Goal: Task Accomplishment & Management: Manage account settings

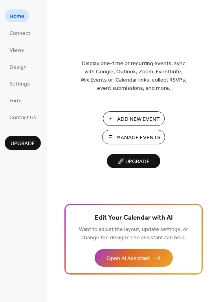
click at [132, 139] on span "Manage Events" at bounding box center [138, 138] width 44 height 8
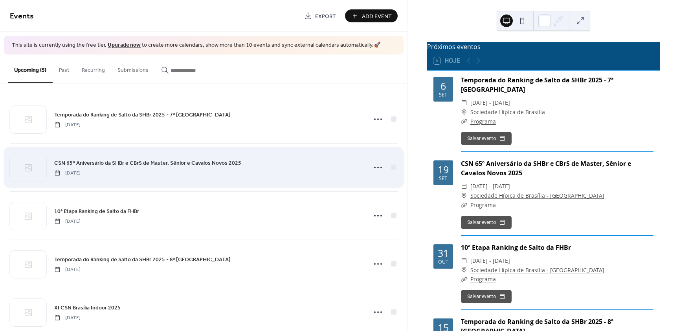
click at [140, 176] on div "CSN 65º Aniversário da SHBr e CBrS de Master, Sênior e Cavalos Novos 2025 Frida…" at bounding box center [204, 168] width 388 height 48
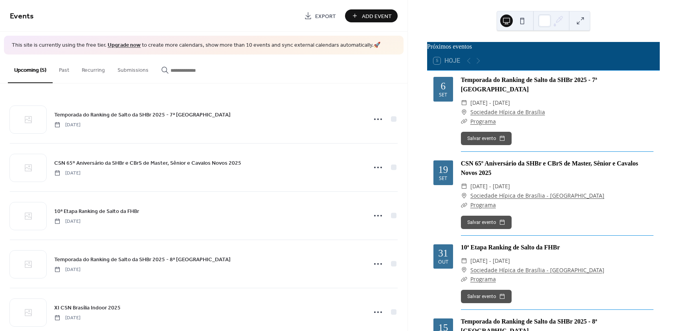
click at [478, 201] on link "Programa" at bounding box center [483, 204] width 26 height 7
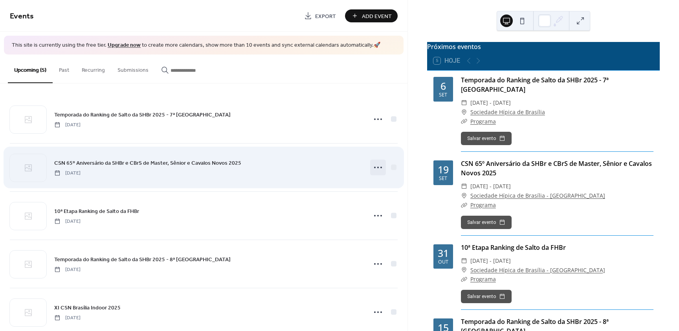
click at [376, 170] on icon at bounding box center [377, 167] width 13 height 13
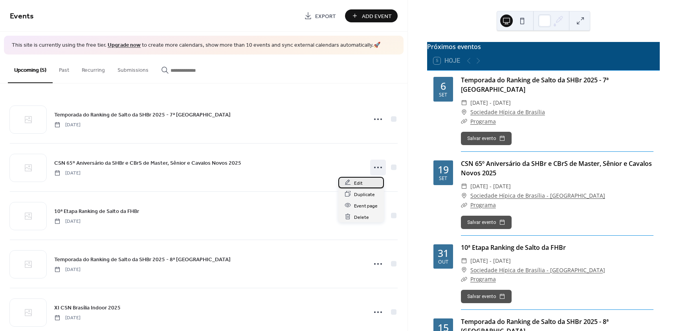
click at [356, 182] on span "Edit" at bounding box center [358, 183] width 9 height 8
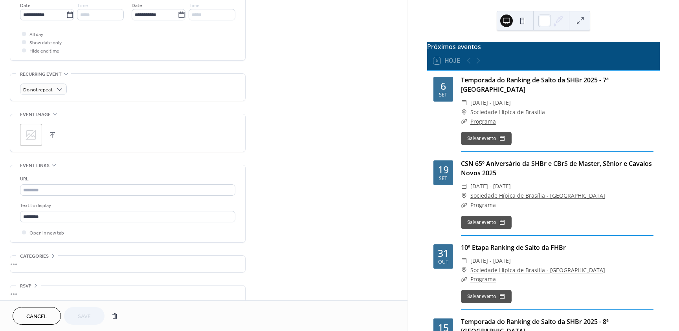
scroll to position [275, 0]
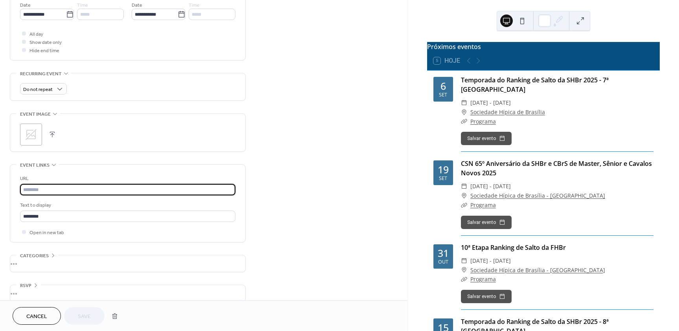
click at [86, 187] on input "text" at bounding box center [127, 189] width 215 height 11
paste input "**********"
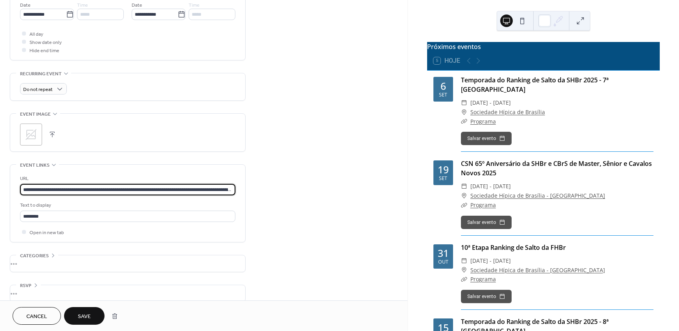
scroll to position [0, 191]
type input "**********"
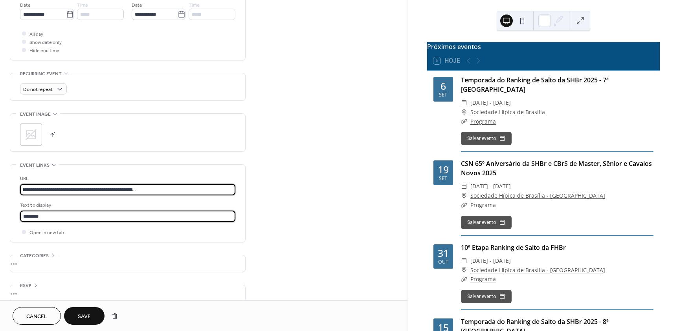
scroll to position [0, 0]
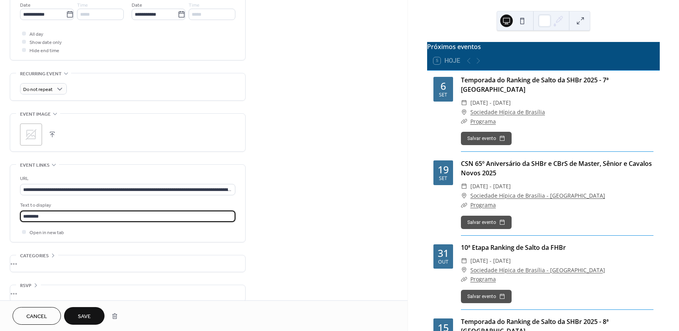
click at [78, 316] on span "Save" at bounding box center [84, 317] width 13 height 8
